Goal: Navigation & Orientation: Find specific page/section

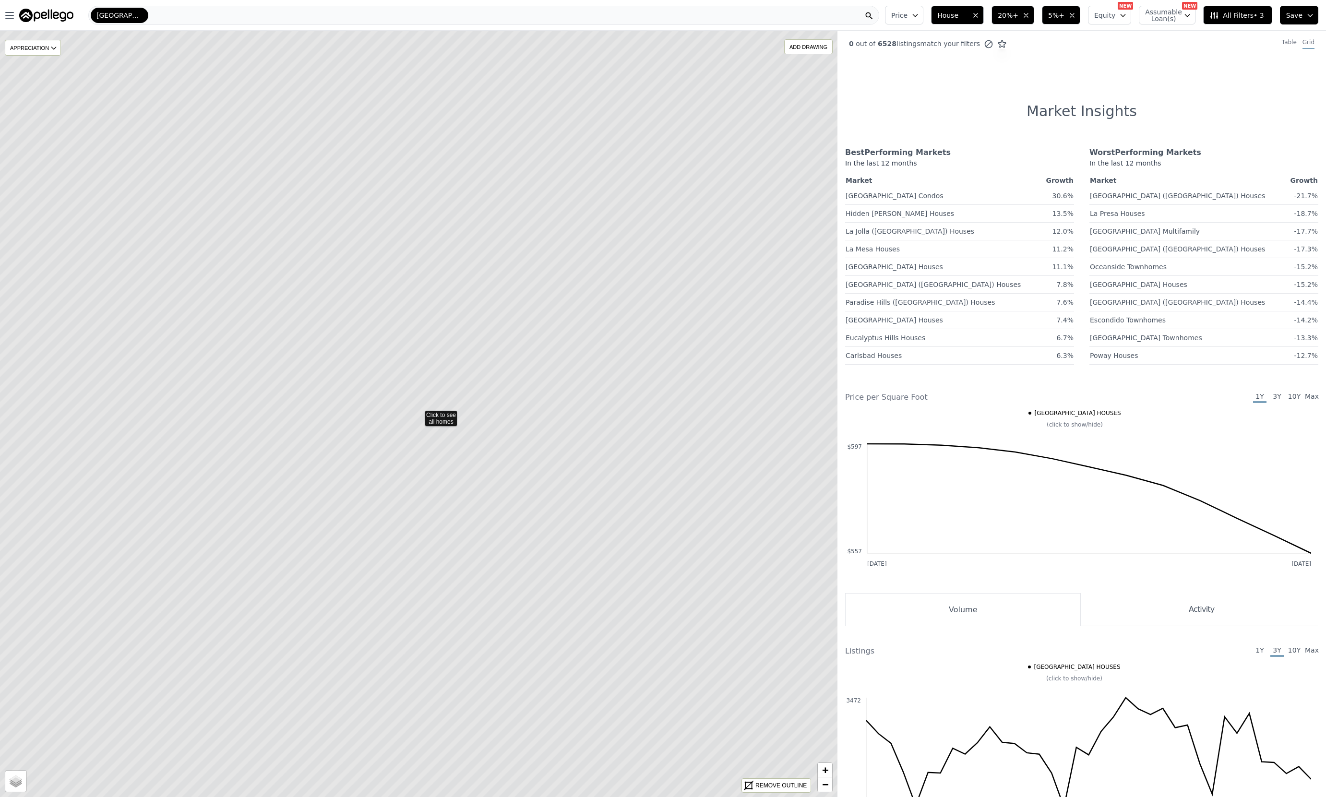
click at [443, 420] on icon at bounding box center [419, 413] width 1007 height 921
click at [460, 397] on icon at bounding box center [430, 412] width 1007 height 921
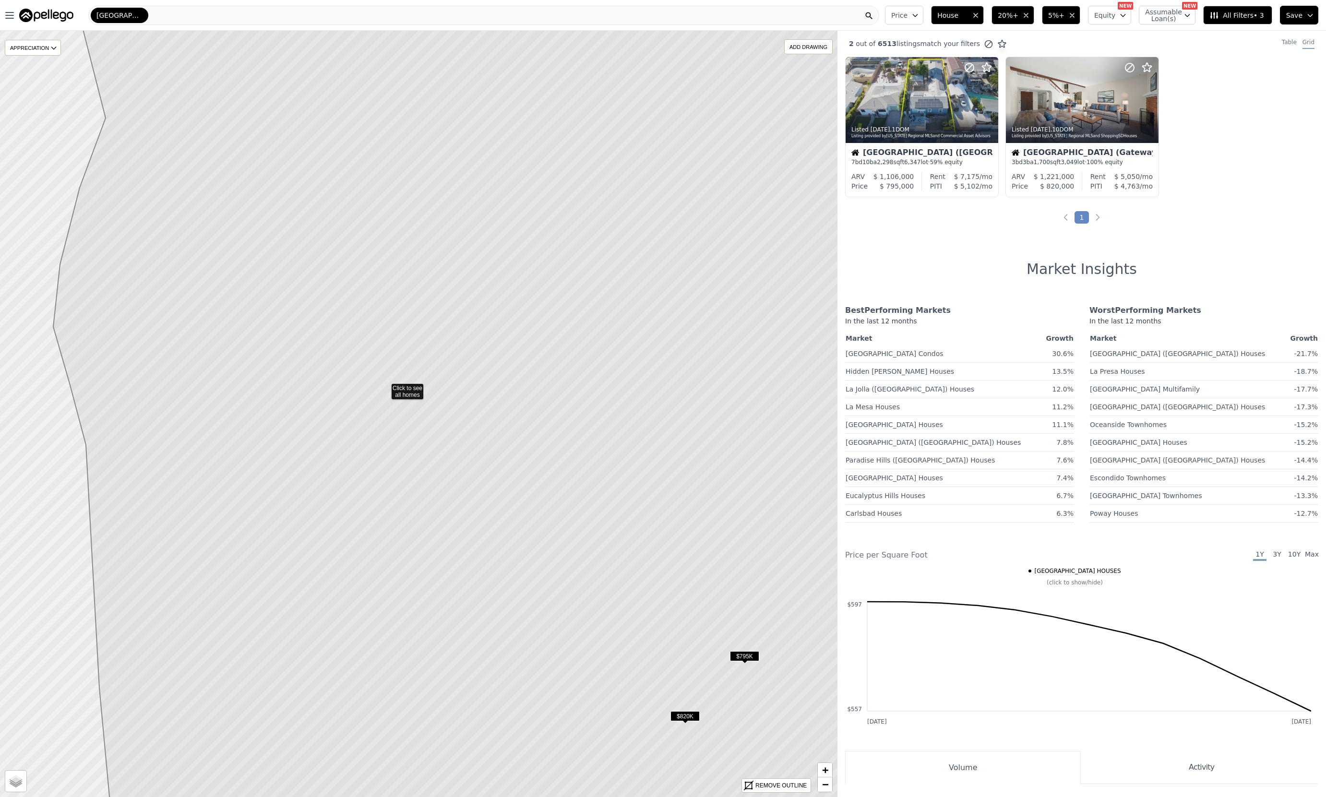
drag, startPoint x: 575, startPoint y: 528, endPoint x: 542, endPoint y: 502, distance: 42.3
click at [542, 502] on icon at bounding box center [471, 388] width 836 height 921
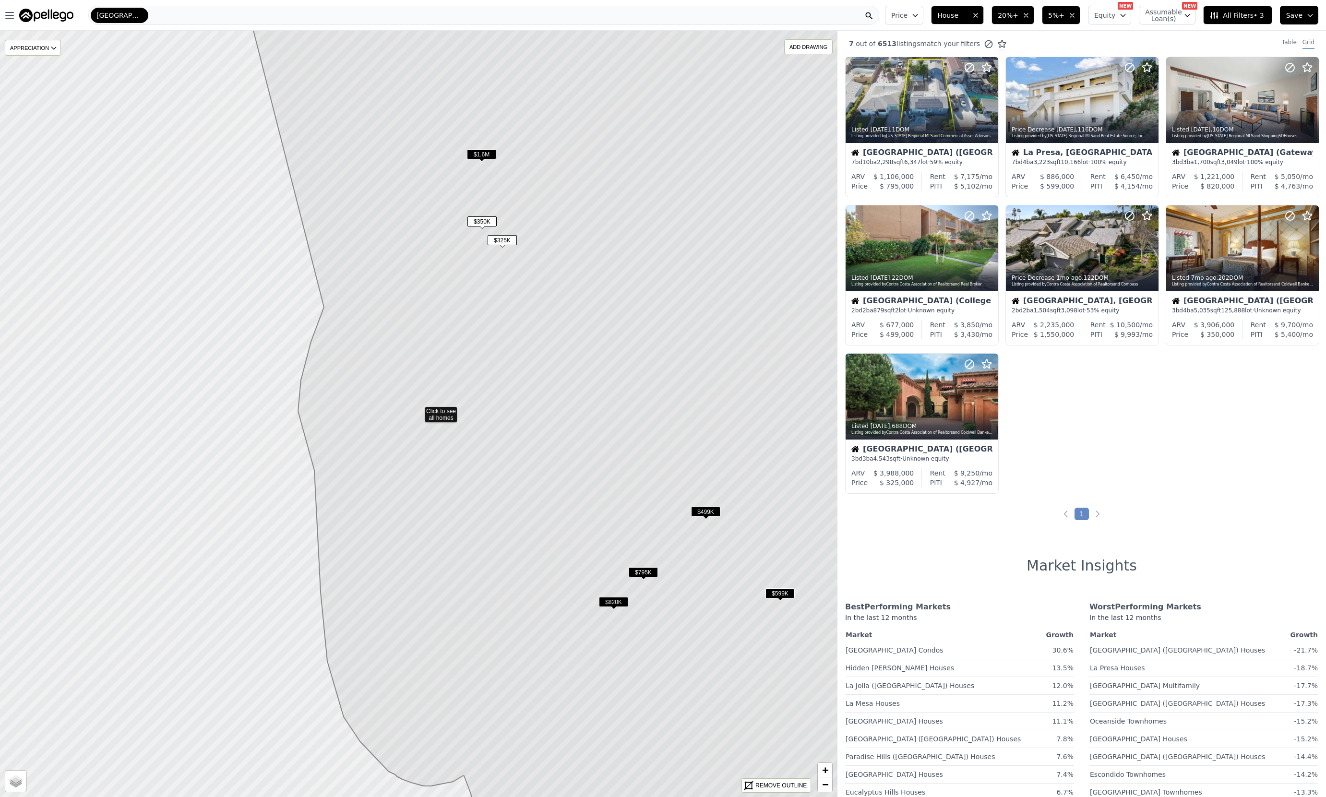
click at [622, 601] on span "$820K" at bounding box center [613, 602] width 29 height 10
click at [621, 601] on span "$820K" at bounding box center [613, 602] width 29 height 10
click at [608, 604] on span "$820K" at bounding box center [613, 602] width 29 height 10
click at [643, 572] on span "$795K" at bounding box center [643, 572] width 29 height 10
click at [646, 572] on span "$795K" at bounding box center [643, 572] width 29 height 10
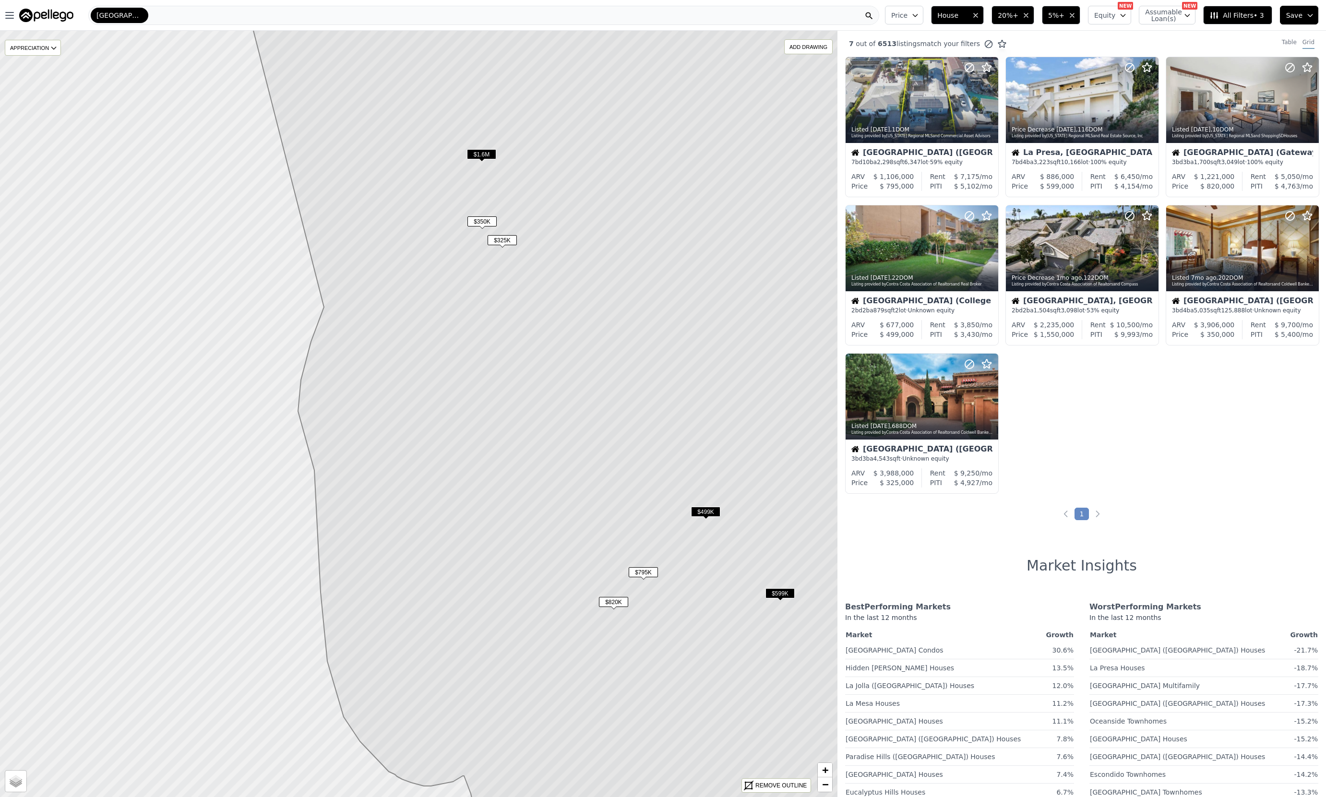
click at [646, 572] on span "$795K" at bounding box center [643, 572] width 29 height 10
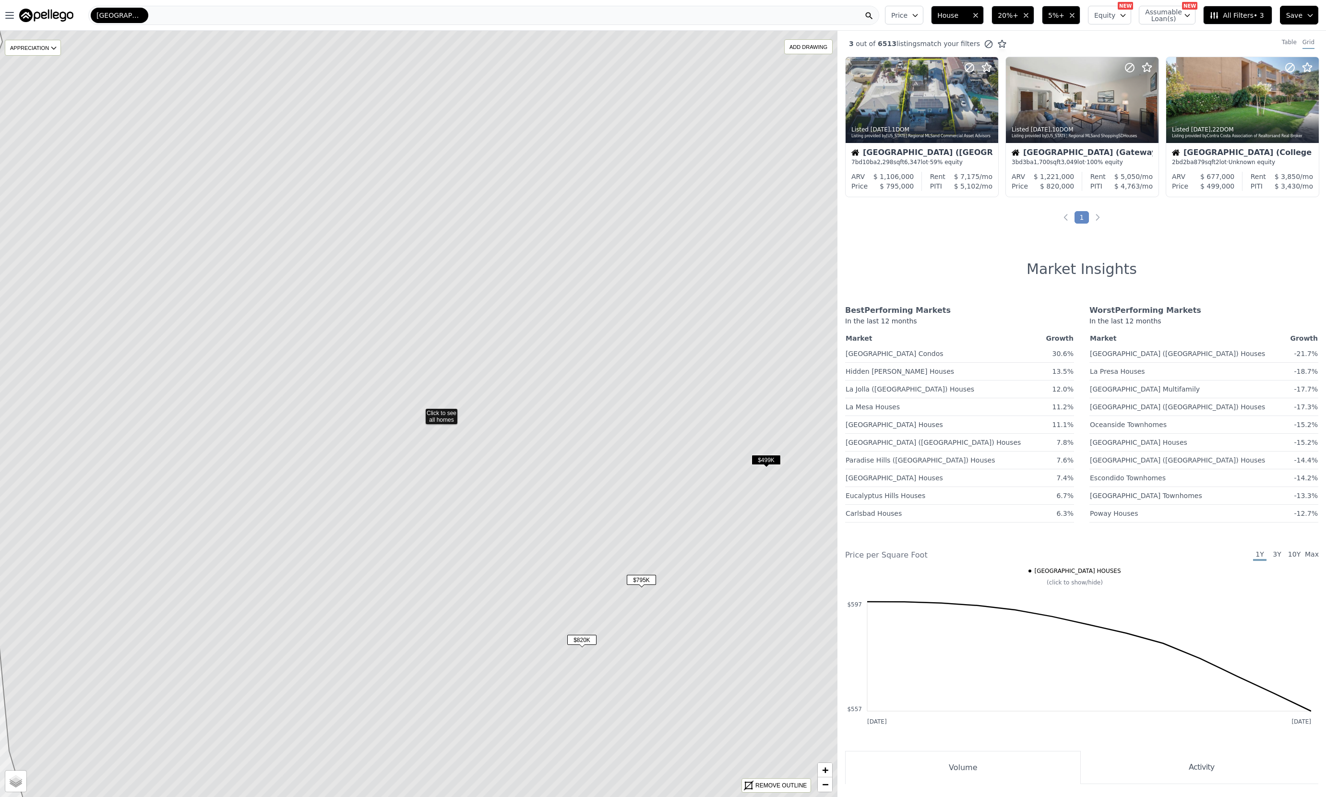
click at [648, 580] on span "$795K" at bounding box center [641, 580] width 29 height 10
click at [639, 577] on span "$795K" at bounding box center [641, 580] width 29 height 10
click at [991, 100] on icon at bounding box center [989, 100] width 15 height 15
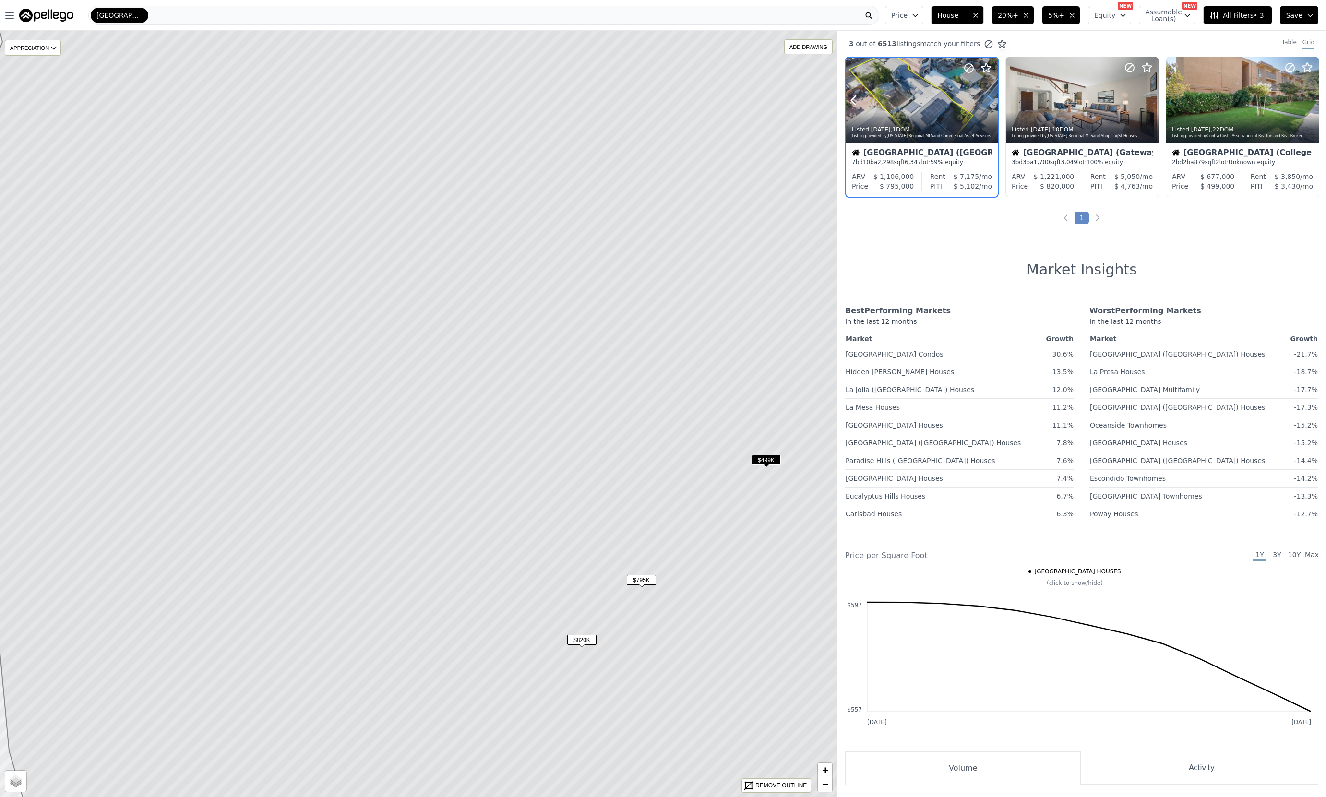
click at [991, 100] on icon at bounding box center [989, 100] width 15 height 15
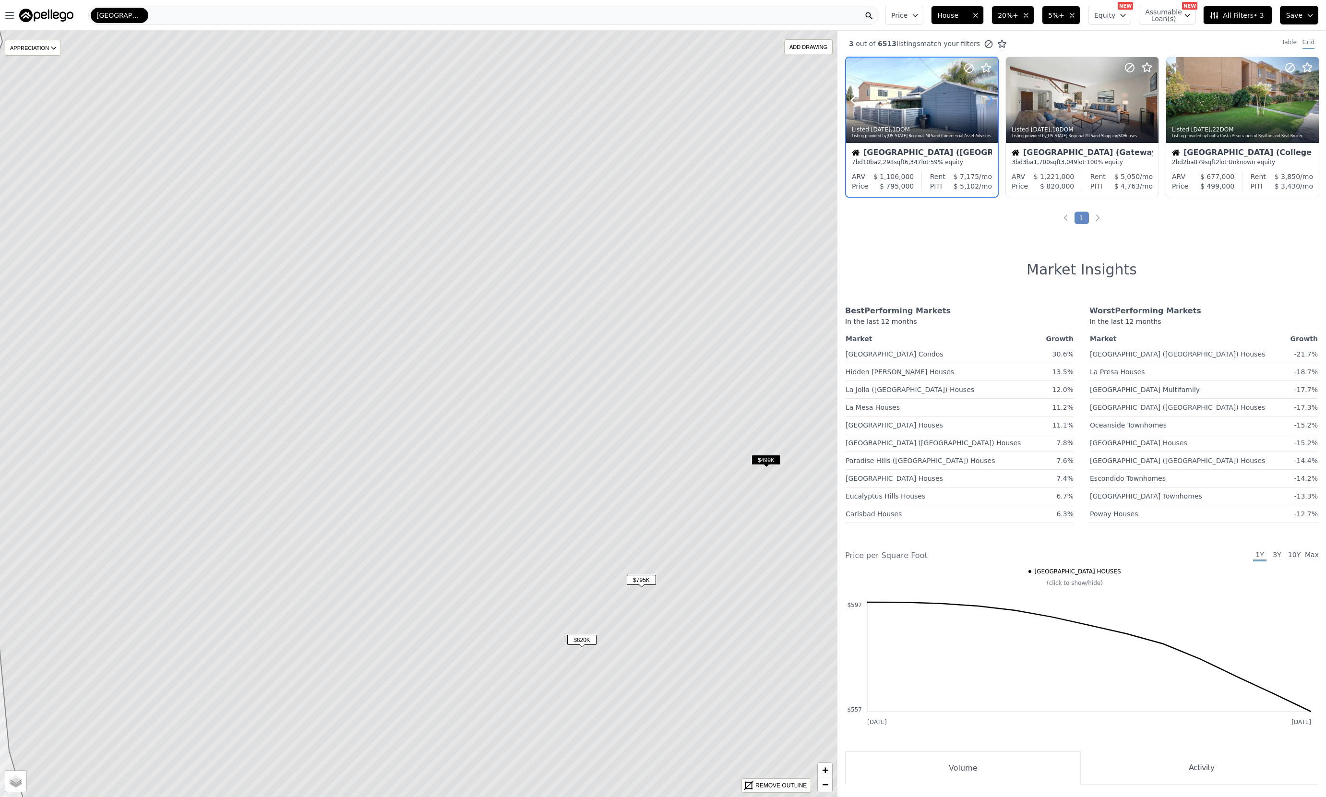
click at [991, 100] on icon at bounding box center [989, 100] width 15 height 15
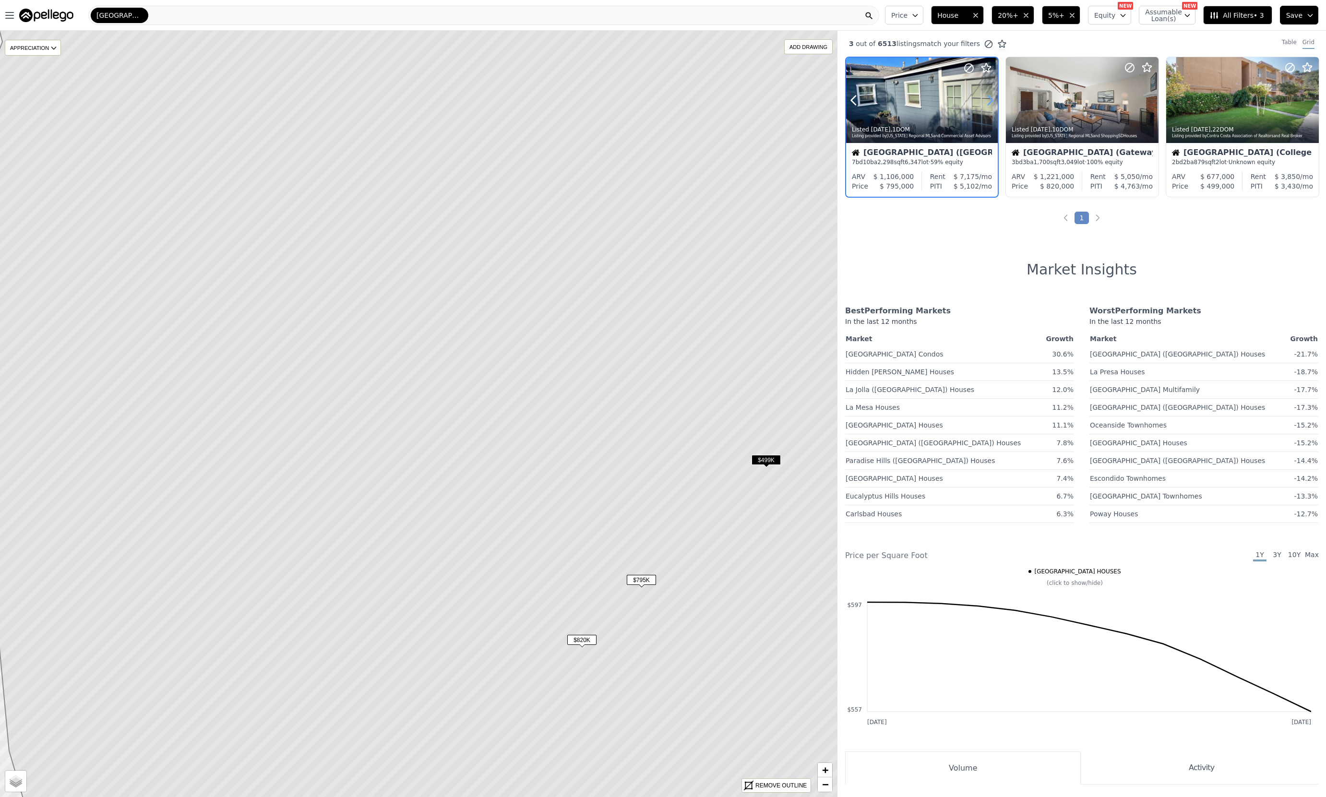
click at [991, 100] on icon at bounding box center [989, 100] width 15 height 15
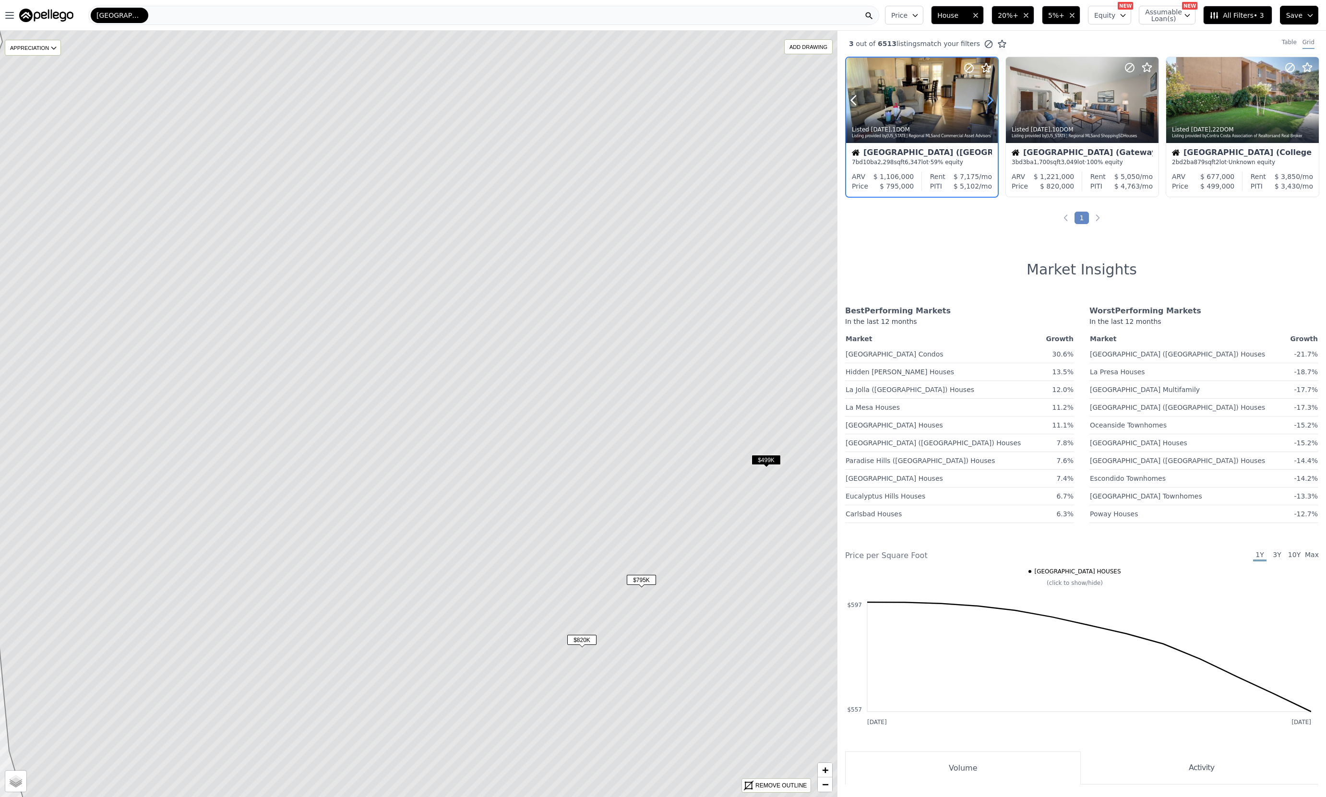
click at [991, 100] on icon at bounding box center [989, 100] width 15 height 15
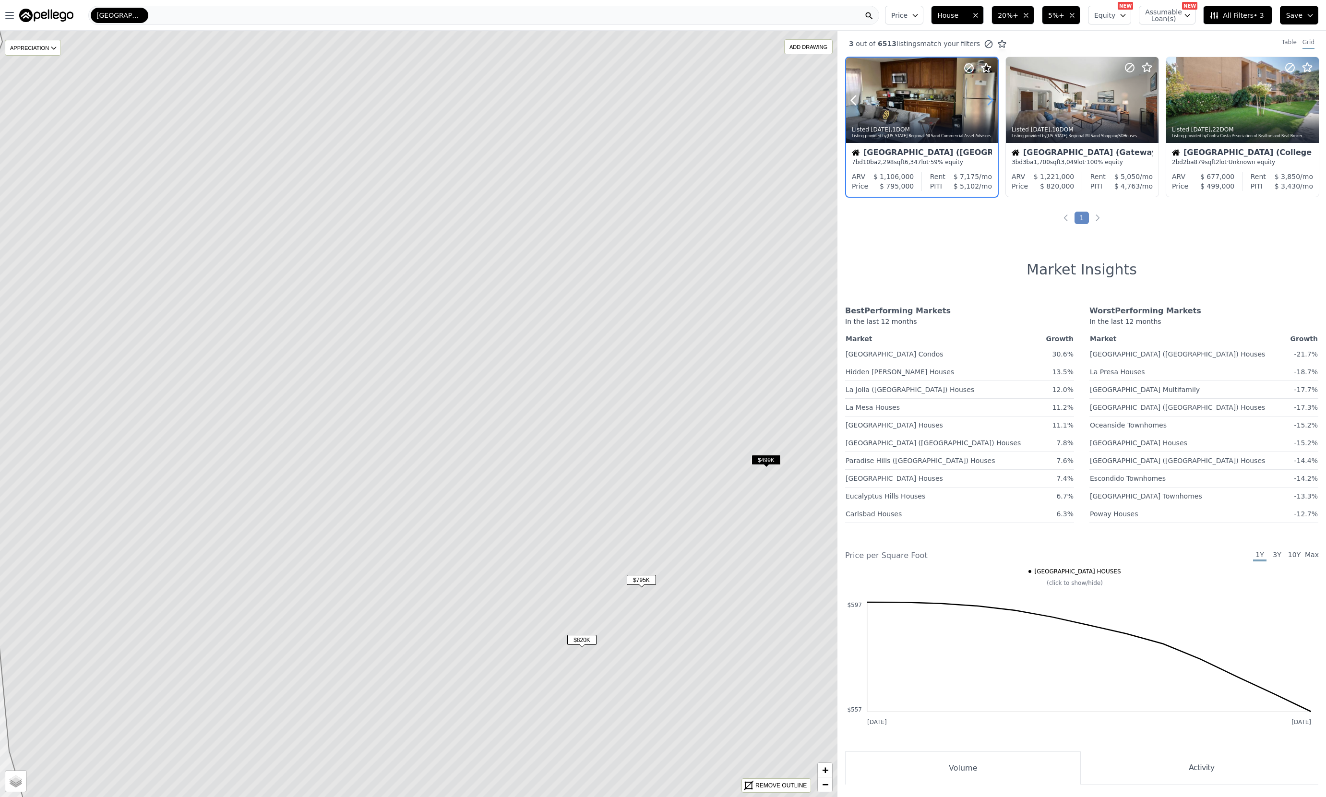
click at [991, 100] on icon at bounding box center [989, 100] width 15 height 15
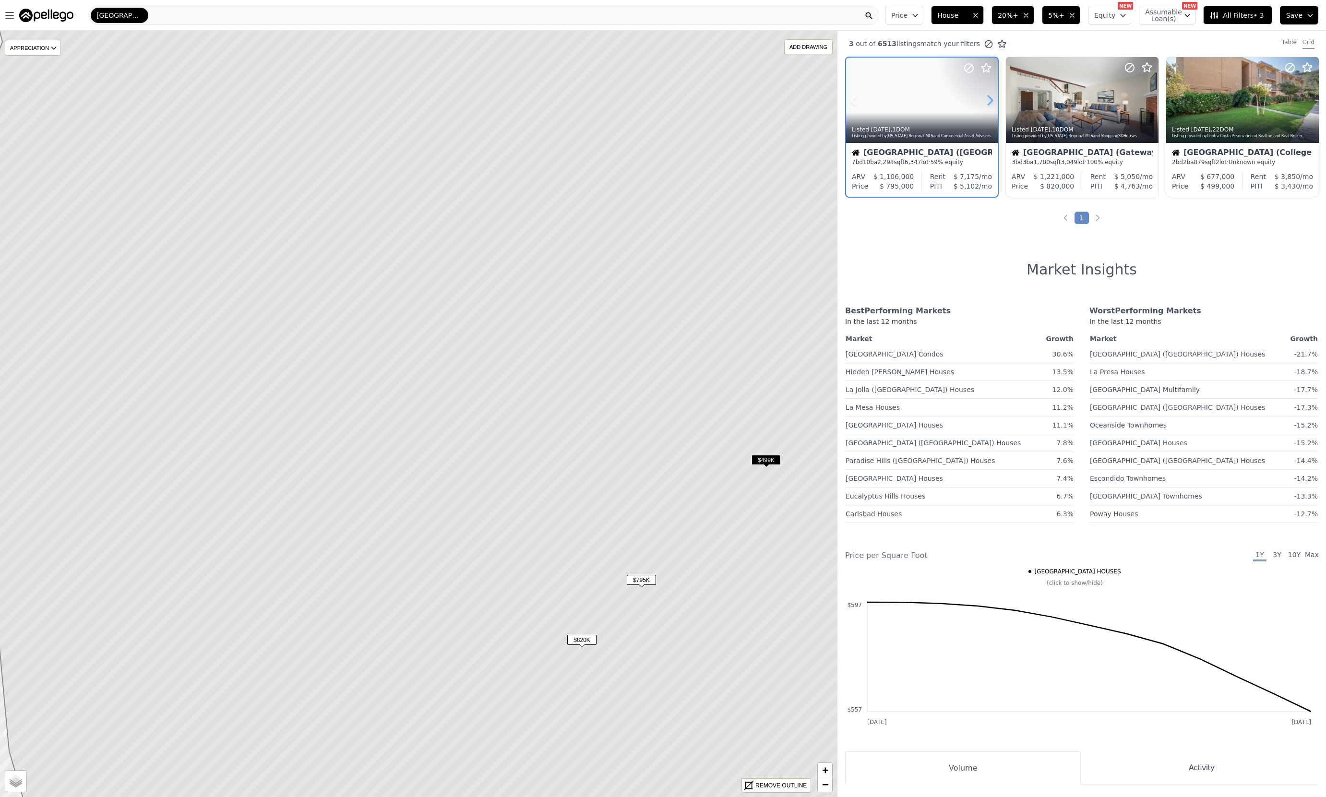
click at [991, 100] on icon at bounding box center [989, 100] width 15 height 15
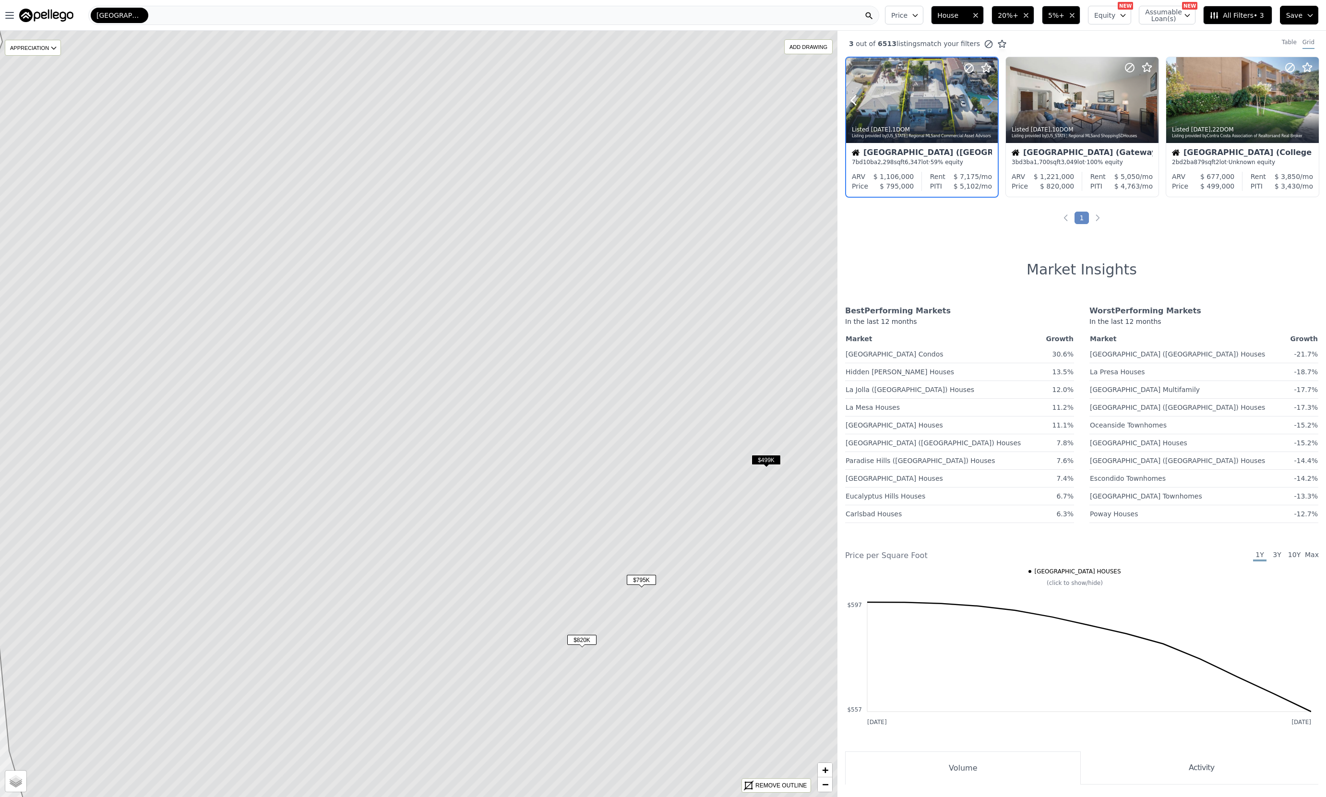
click at [991, 100] on icon at bounding box center [989, 100] width 15 height 15
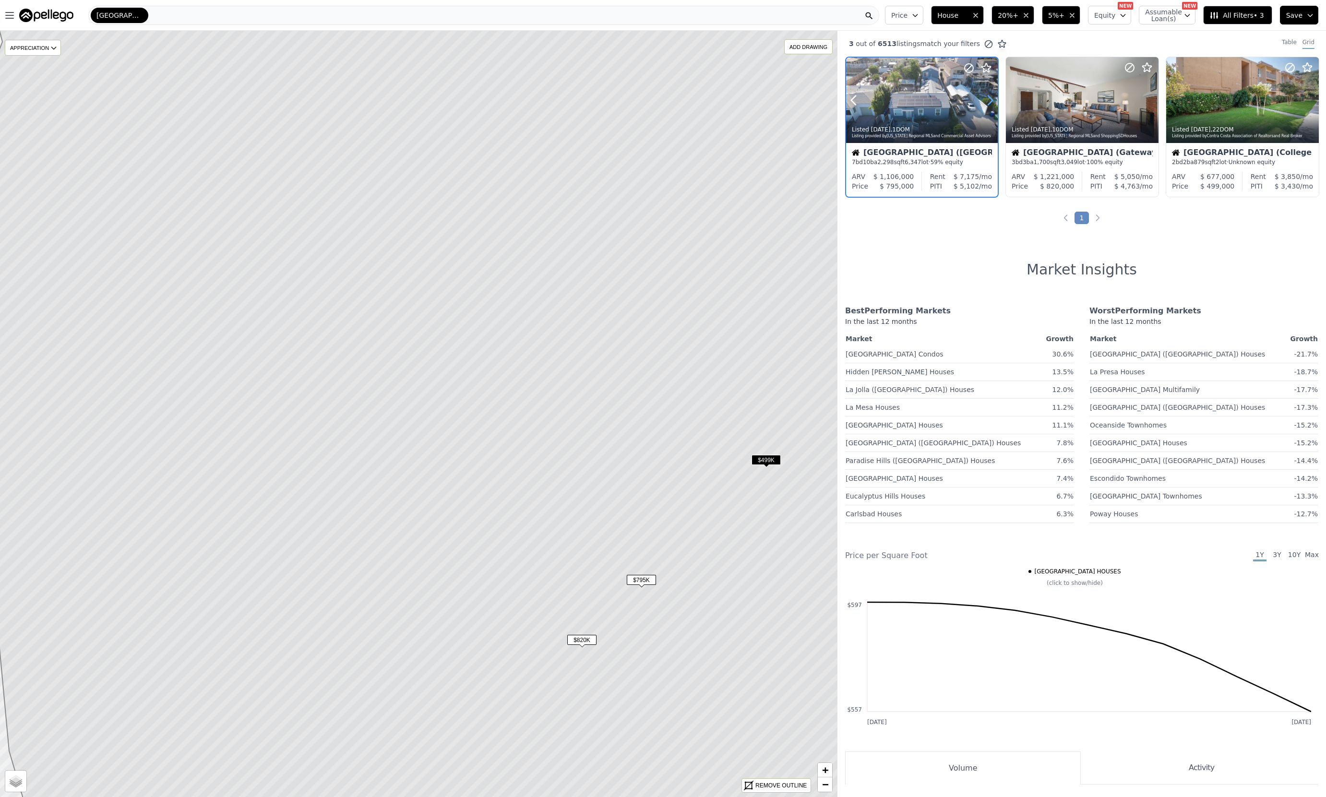
click at [991, 100] on icon at bounding box center [989, 100] width 15 height 15
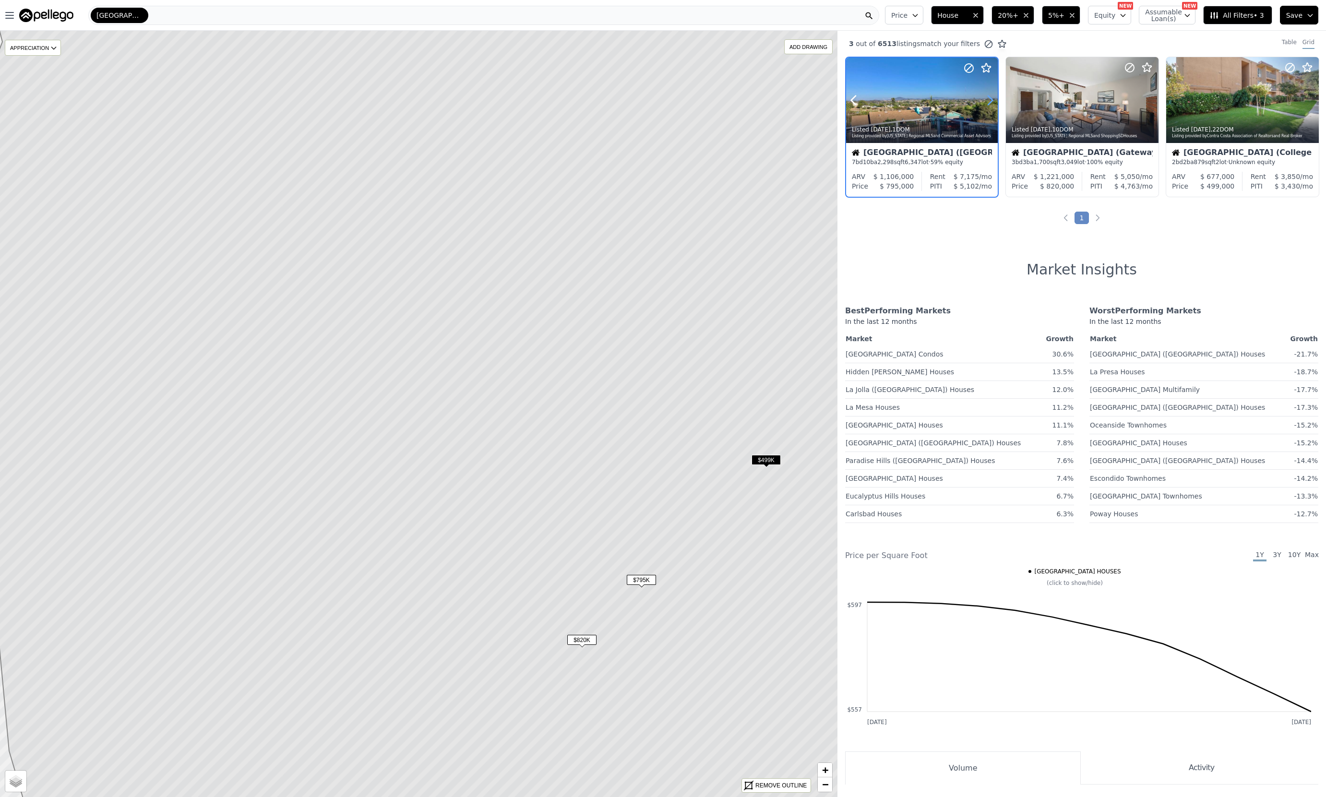
click at [991, 100] on icon at bounding box center [989, 100] width 15 height 15
